Goal: Task Accomplishment & Management: Manage account settings

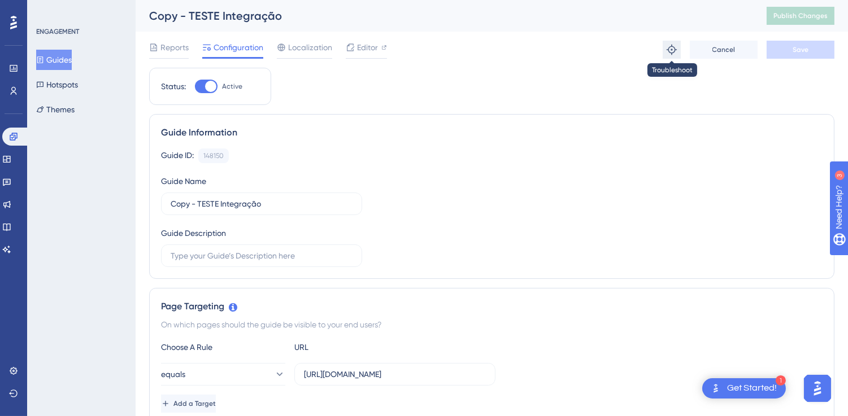
click at [667, 48] on icon at bounding box center [671, 49] width 11 height 11
click at [395, 161] on div "Guide ID: 148150 Copy" at bounding box center [491, 156] width 661 height 15
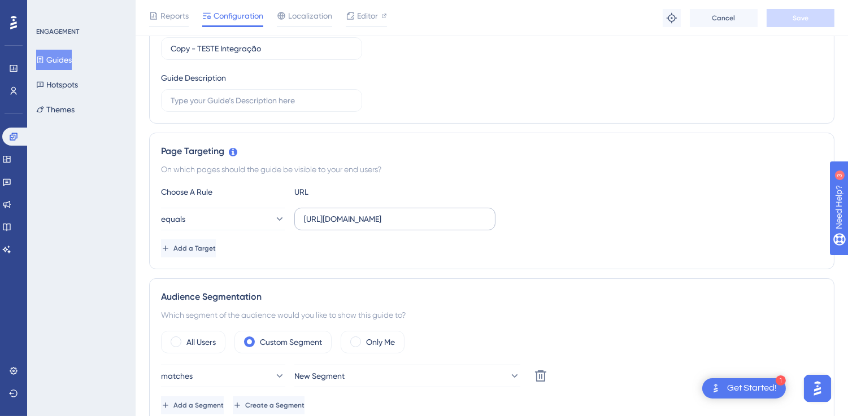
scroll to position [188, 0]
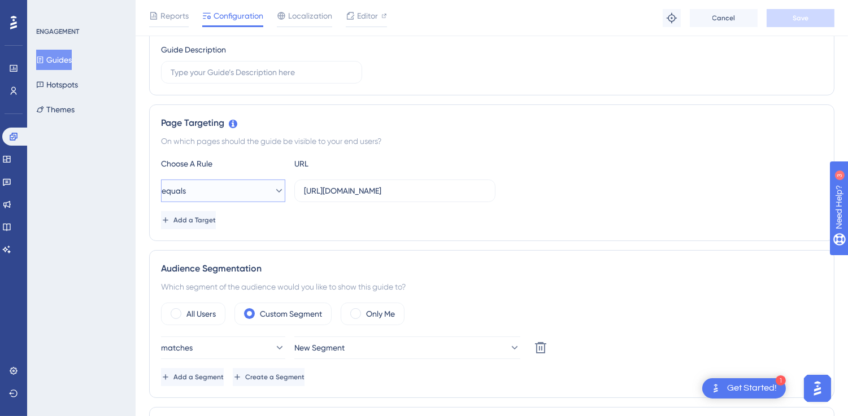
click at [273, 186] on icon at bounding box center [278, 190] width 11 height 11
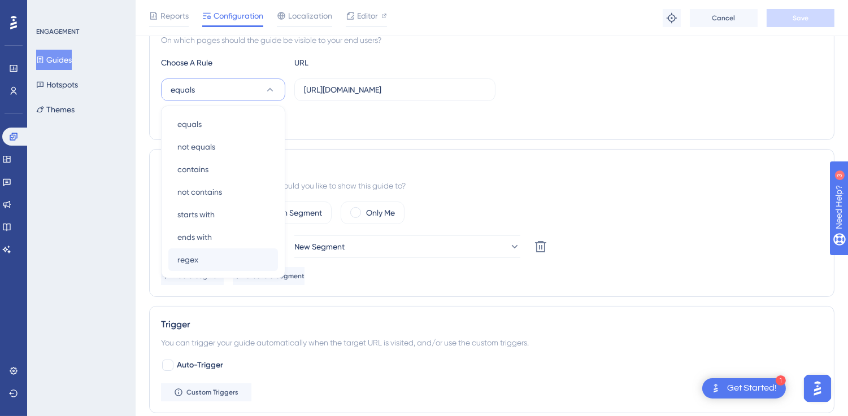
scroll to position [273, 0]
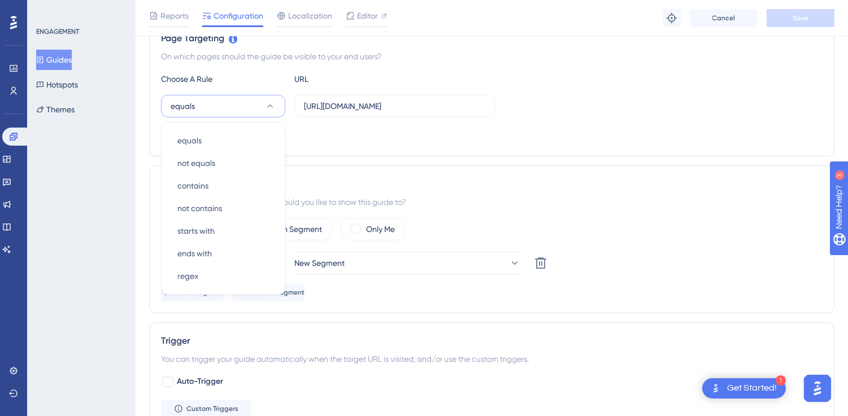
click at [378, 151] on div "Page Targeting On which pages should the guide be visible to your end users? Ch…" at bounding box center [491, 88] width 685 height 137
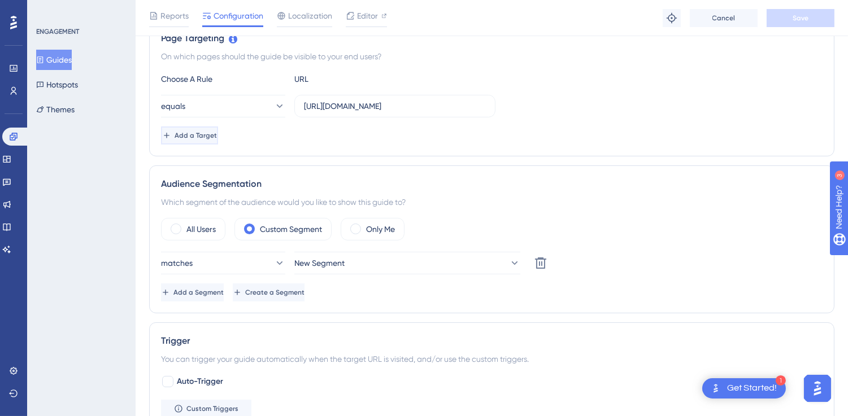
click at [218, 142] on button "Add a Target" at bounding box center [189, 136] width 57 height 18
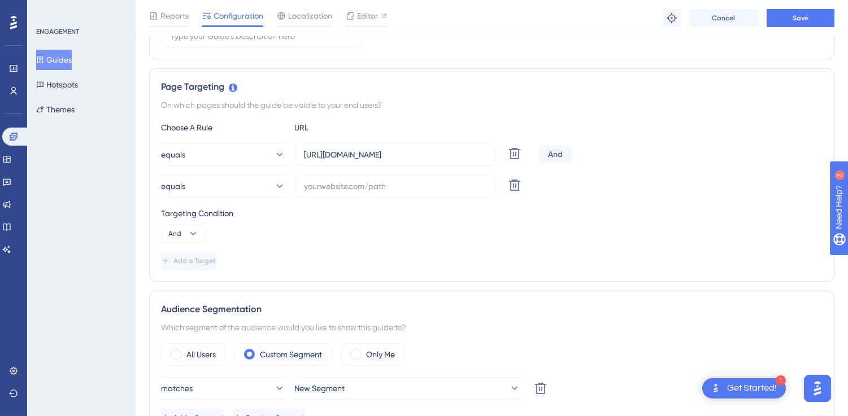
scroll to position [210, 0]
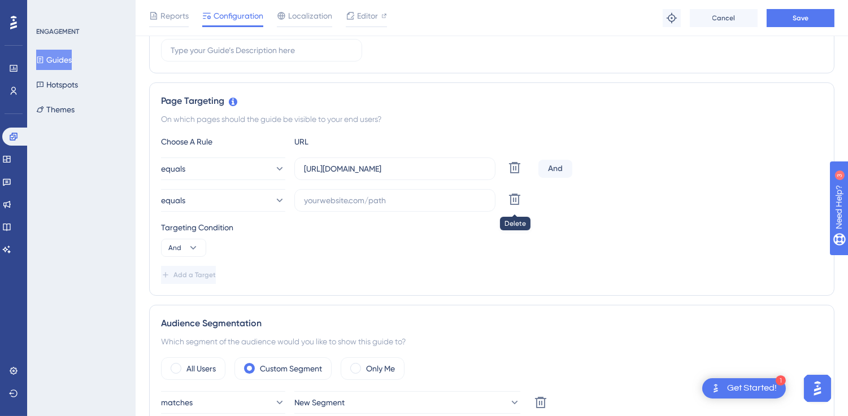
click at [511, 178] on button at bounding box center [514, 168] width 20 height 20
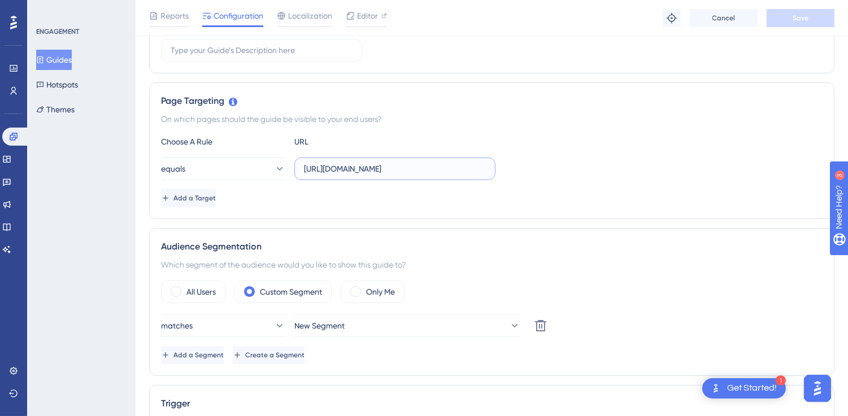
click at [455, 173] on input "[URL][DOMAIN_NAME]" at bounding box center [395, 169] width 182 height 12
click at [259, 168] on button "equals" at bounding box center [223, 169] width 124 height 23
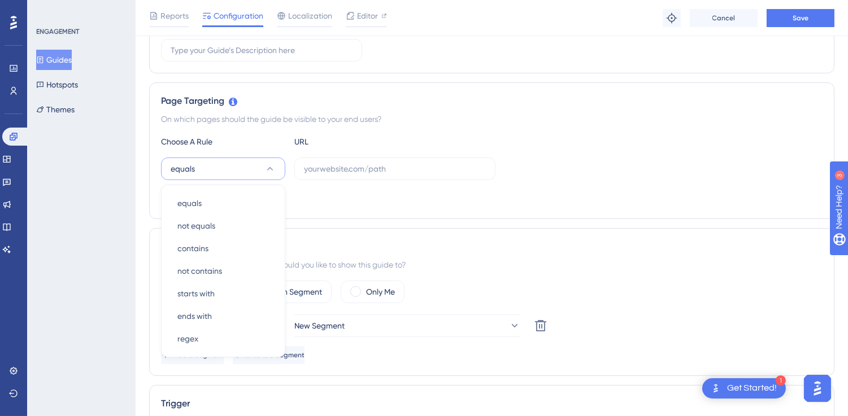
scroll to position [273, 0]
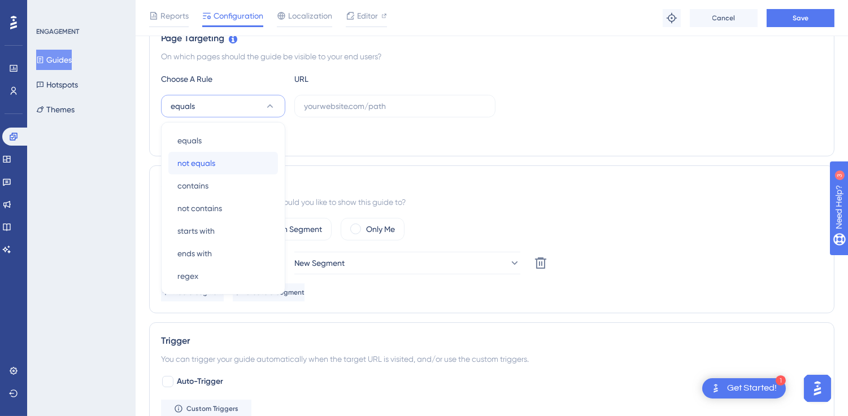
click at [224, 160] on div "not equals not equals" at bounding box center [223, 163] width 92 height 23
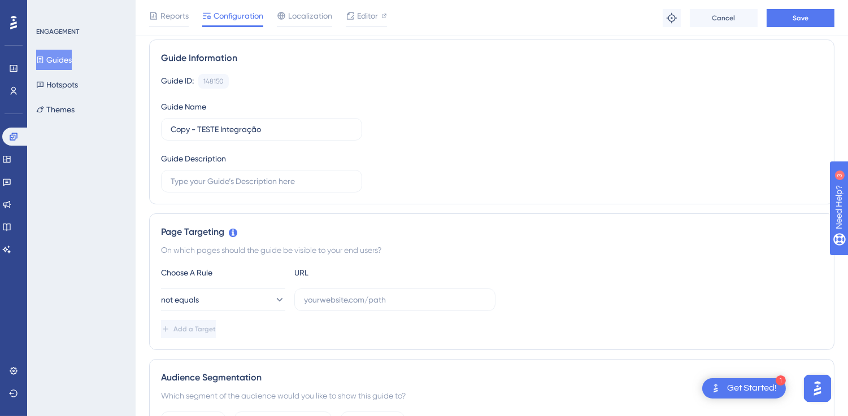
scroll to position [21, 0]
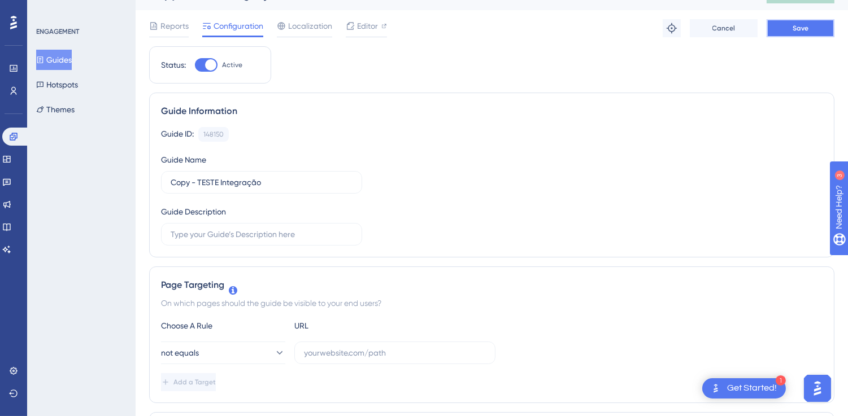
click at [791, 28] on button "Save" at bounding box center [801, 28] width 68 height 18
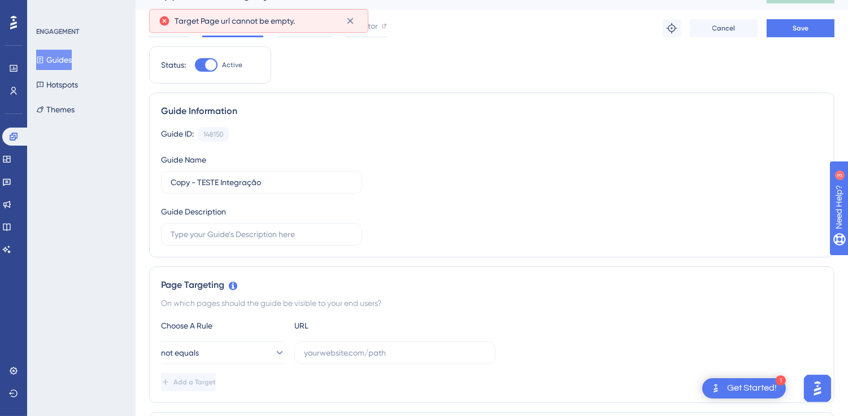
click at [432, 340] on div "Choose A Rule URL not equals Add a Target" at bounding box center [491, 355] width 661 height 72
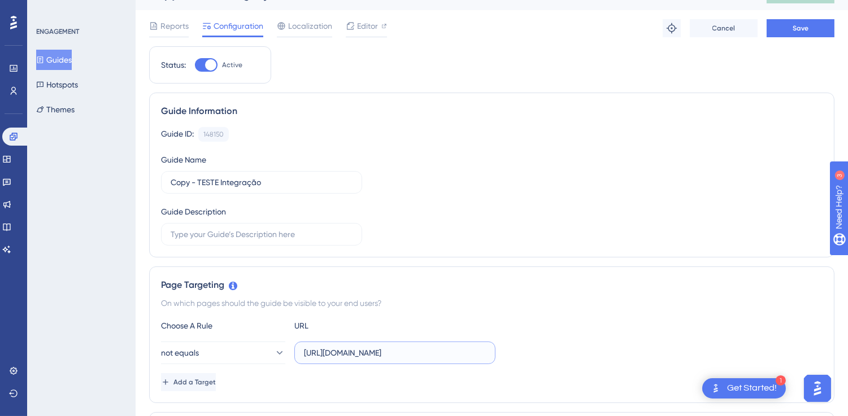
click at [369, 357] on input "[URL][DOMAIN_NAME]" at bounding box center [395, 353] width 182 height 12
paste input "text"
type input "[URL][DOMAIN_NAME]"
click at [258, 358] on button "not equals" at bounding box center [223, 353] width 124 height 23
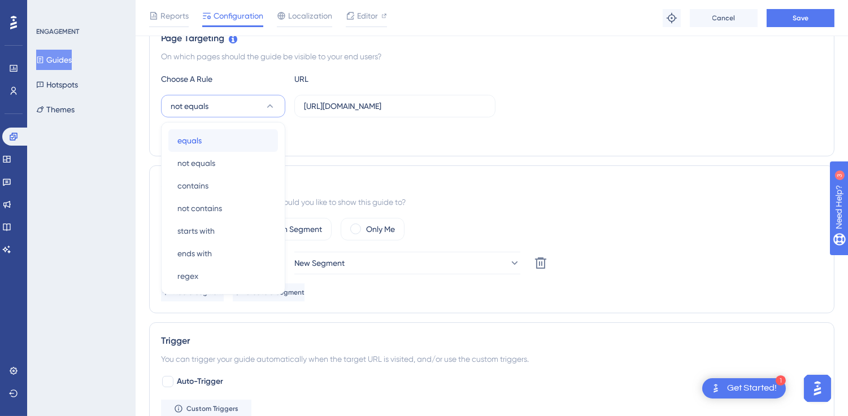
click at [204, 132] on div "equals equals" at bounding box center [223, 140] width 92 height 23
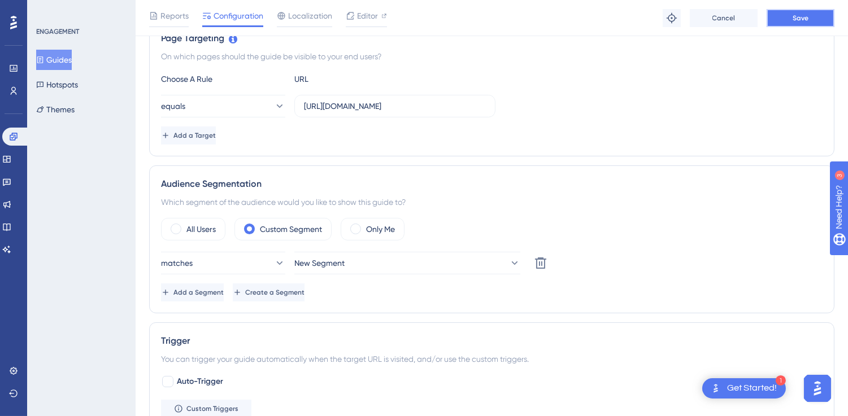
click at [781, 21] on button "Save" at bounding box center [801, 18] width 68 height 18
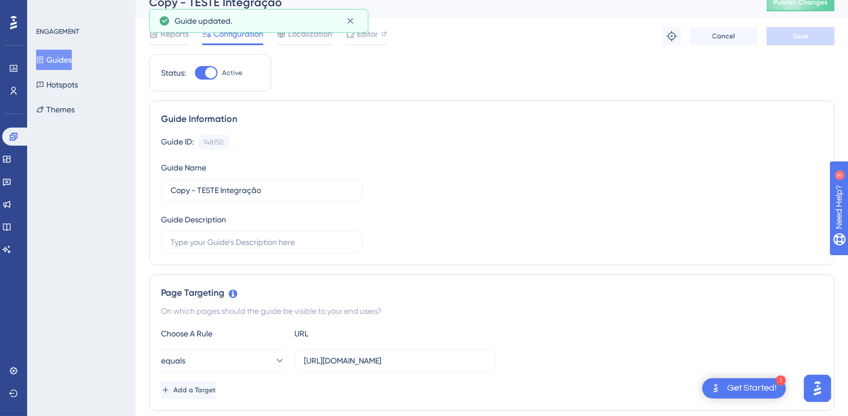
scroll to position [0, 0]
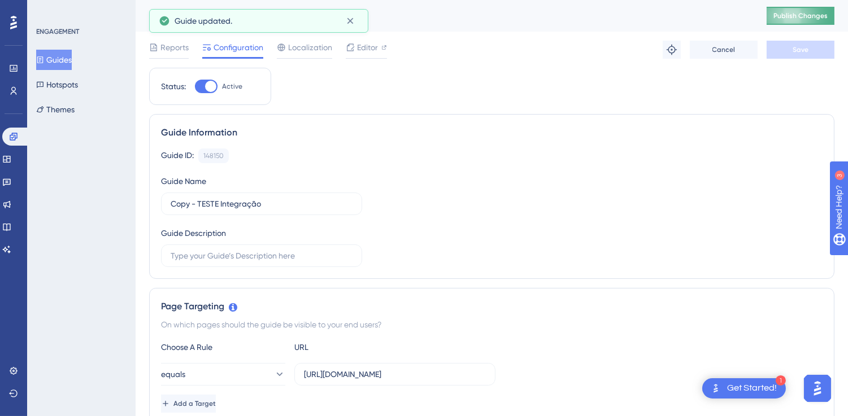
click at [791, 9] on button "Publish Changes" at bounding box center [801, 16] width 68 height 18
